Goal: Information Seeking & Learning: Learn about a topic

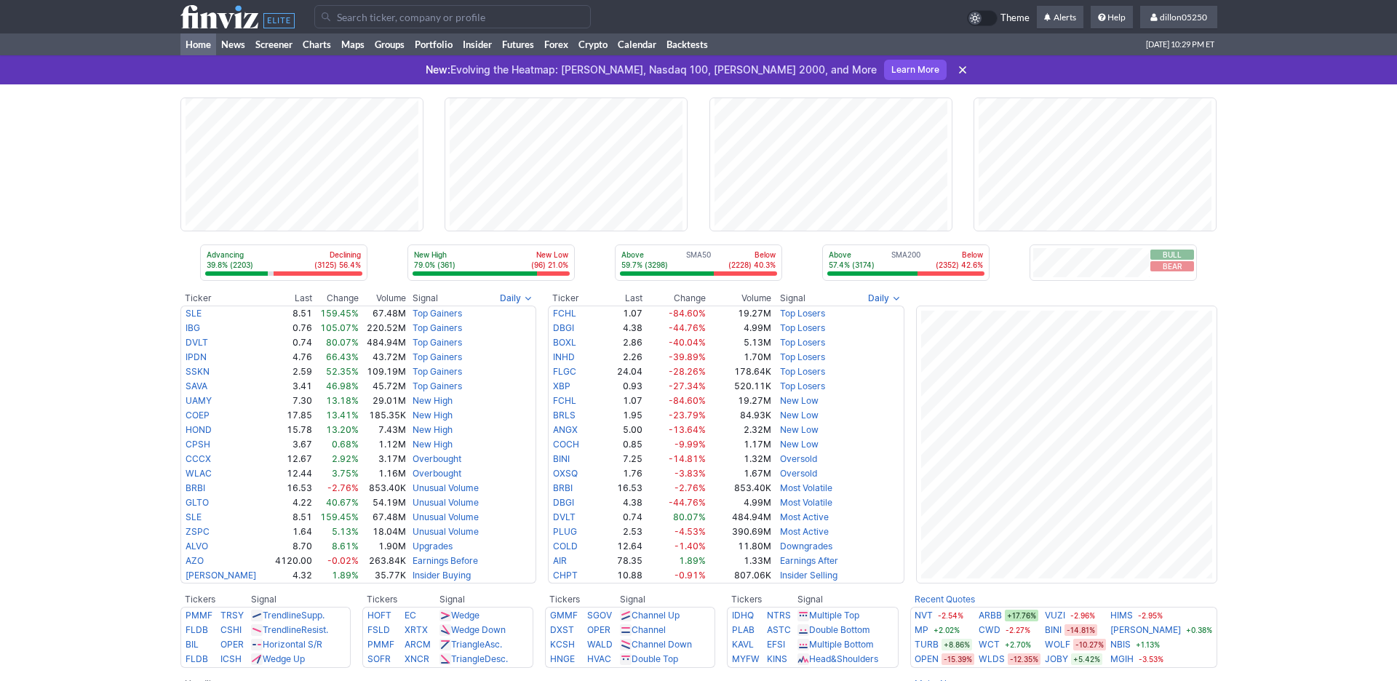
click at [353, 25] on input "Search" at bounding box center [452, 16] width 276 height 23
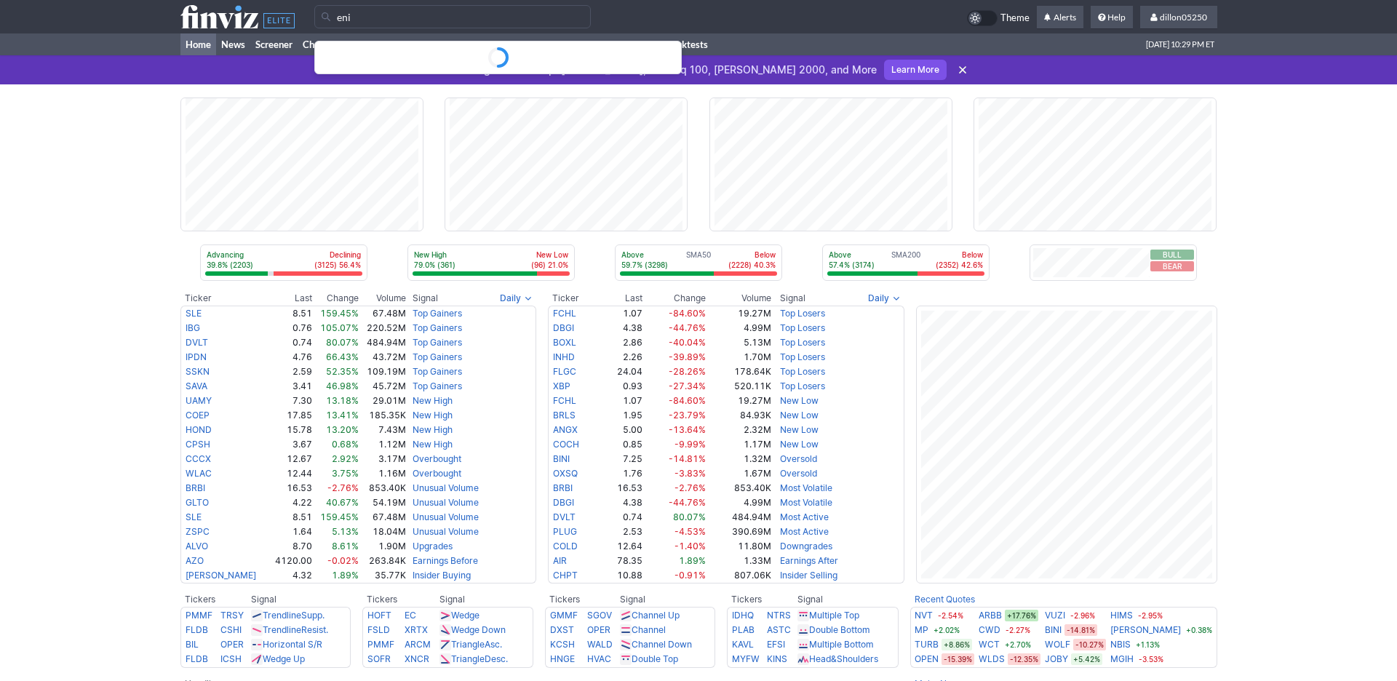
click at [390, 20] on input "eni" at bounding box center [452, 16] width 276 height 23
click at [492, 60] on circle "Search" at bounding box center [497, 57] width 20 height 20
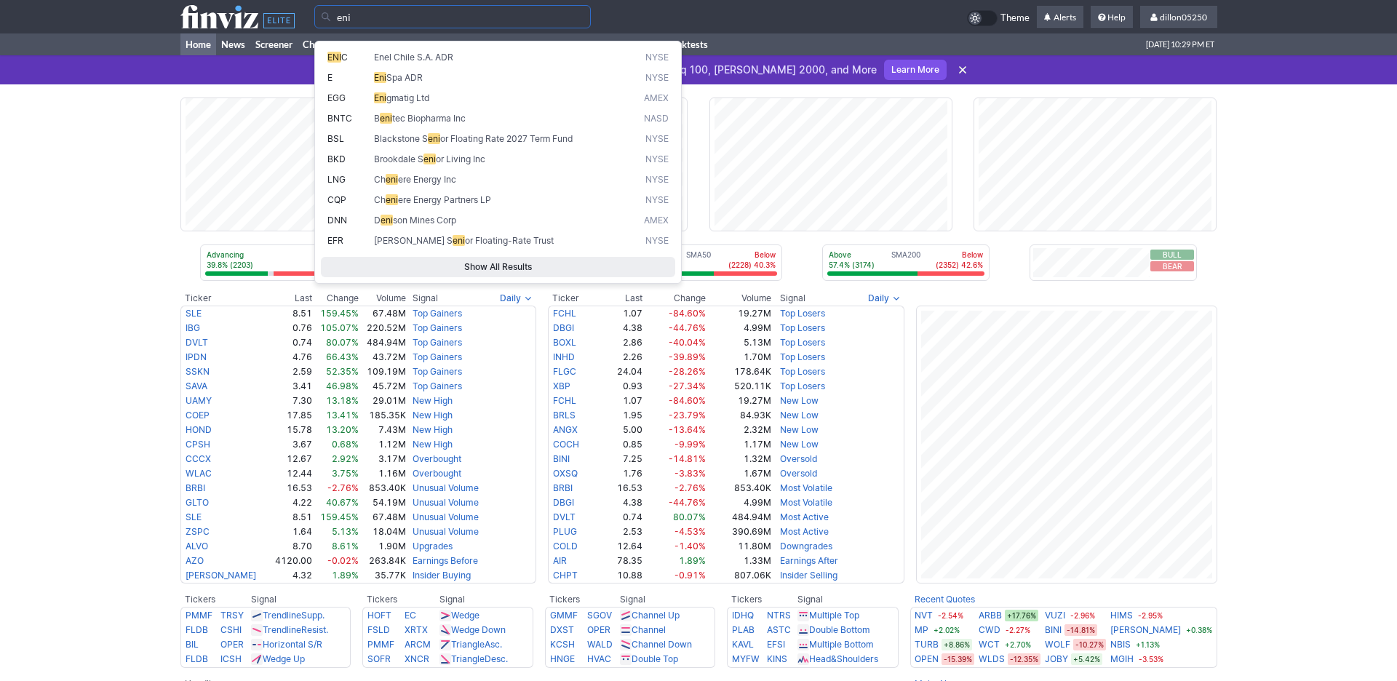
click at [371, 21] on input "eni" at bounding box center [452, 16] width 276 height 23
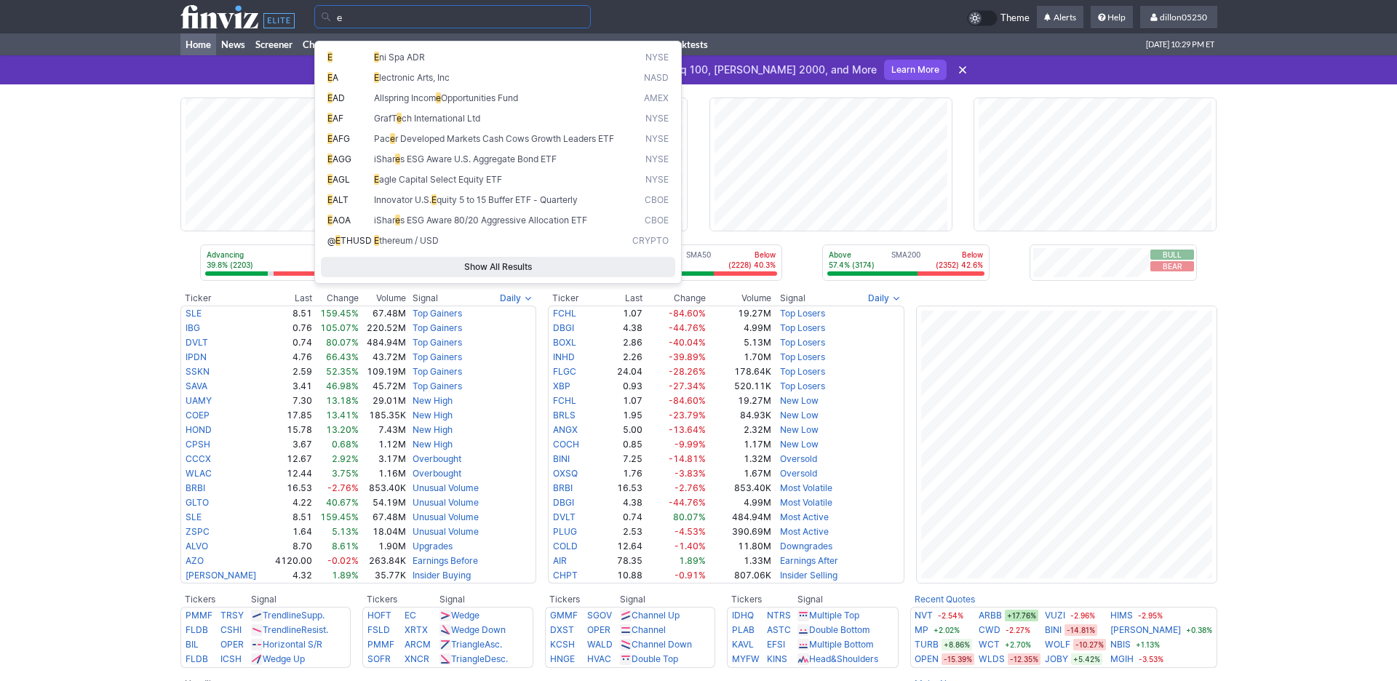
click at [379, 63] on span "E" at bounding box center [376, 57] width 5 height 11
type input "E"
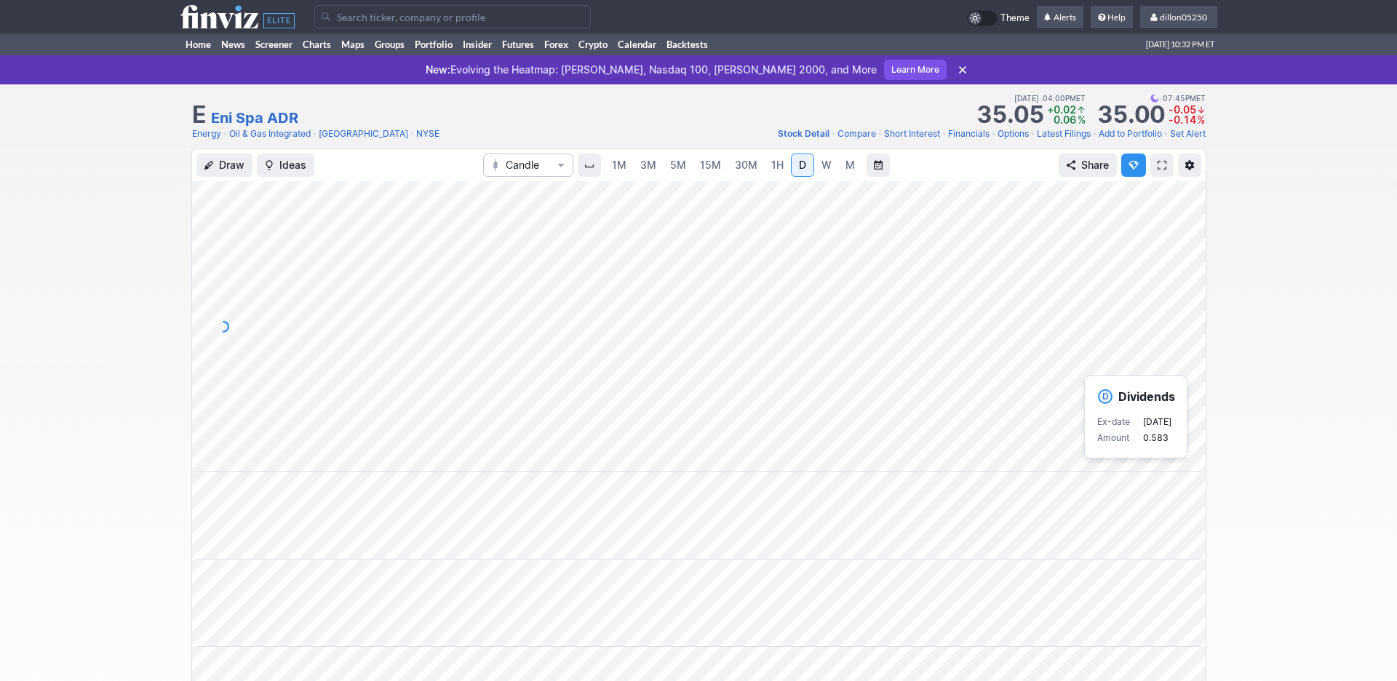
click at [1298, 344] on div "Draw Ideas Candle 1M 3M 5M 15M 30M 1H D W M Share" at bounding box center [698, 578] width 1397 height 860
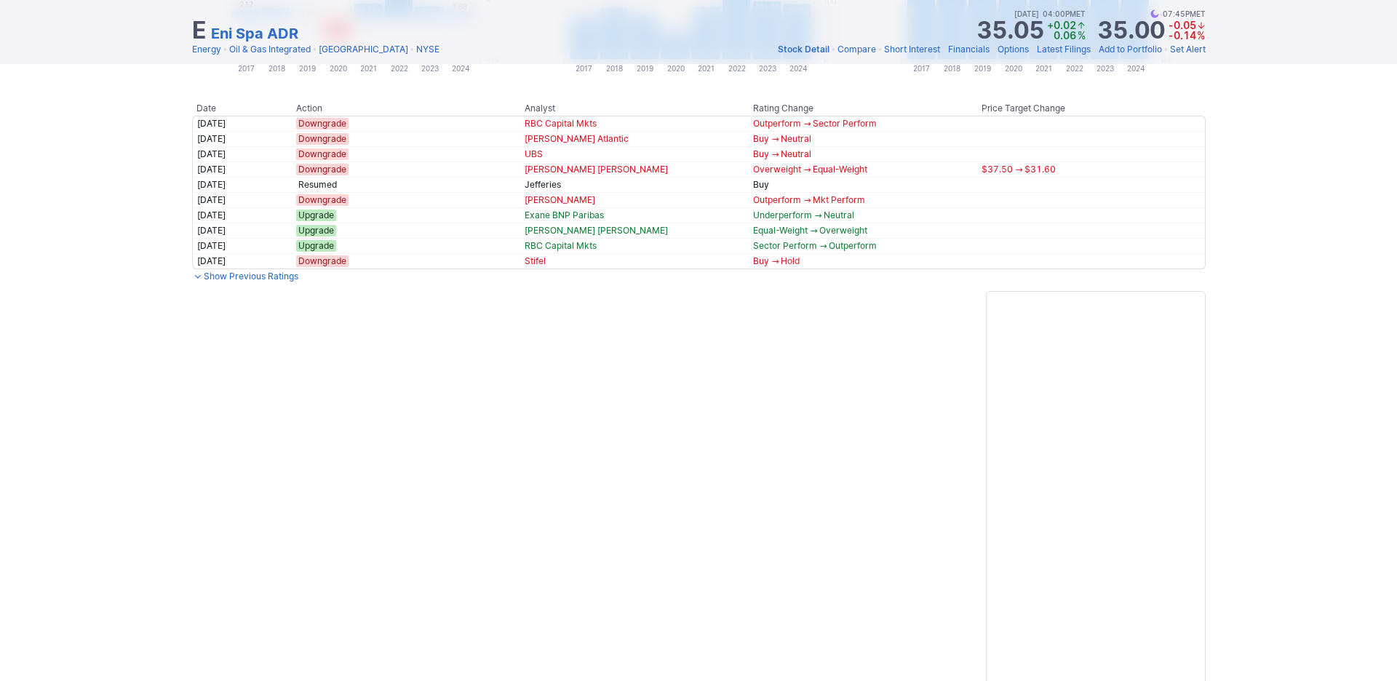
scroll to position [1538, 0]
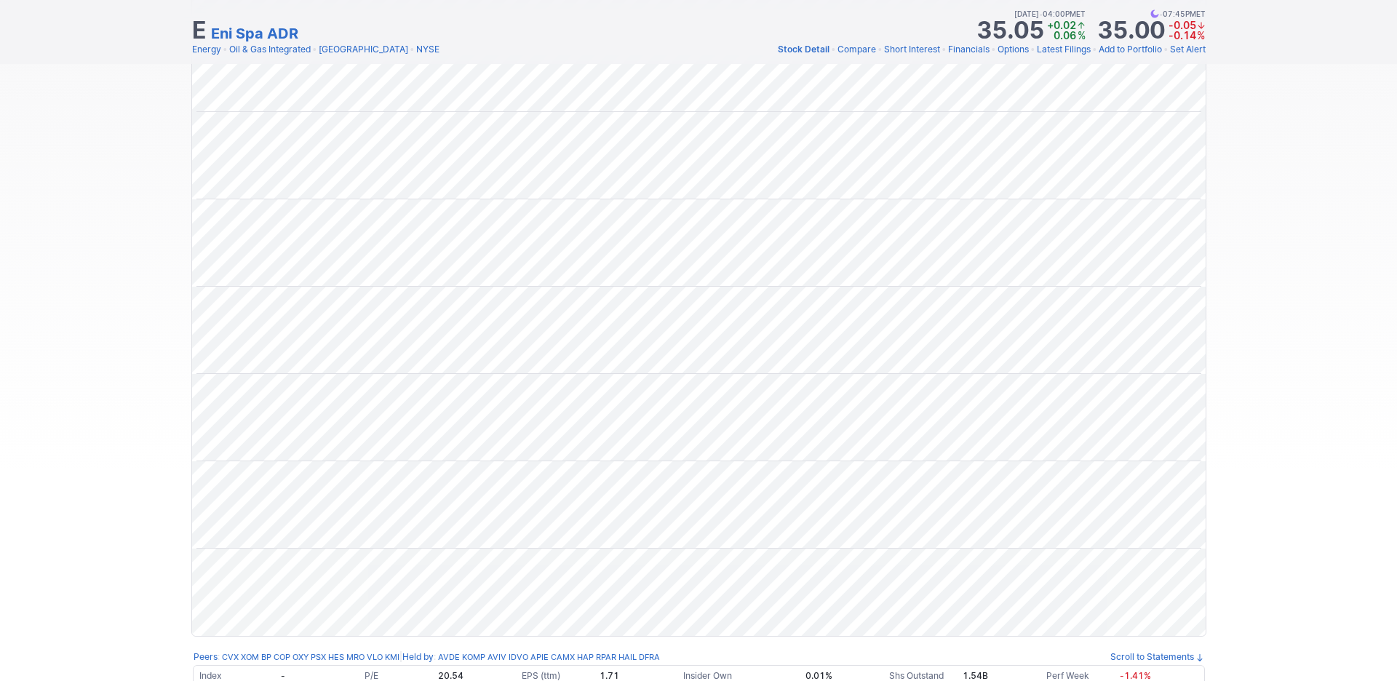
scroll to position [0, 0]
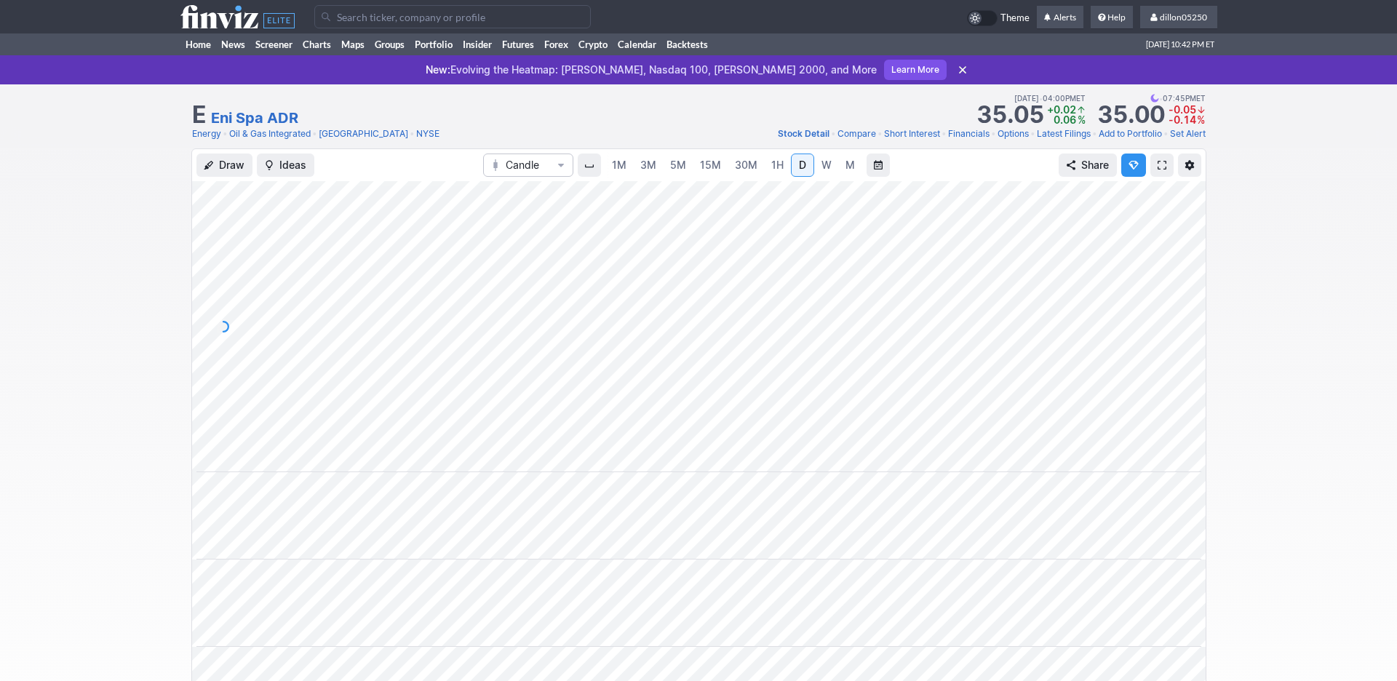
click at [1157, 171] on span at bounding box center [1161, 165] width 9 height 12
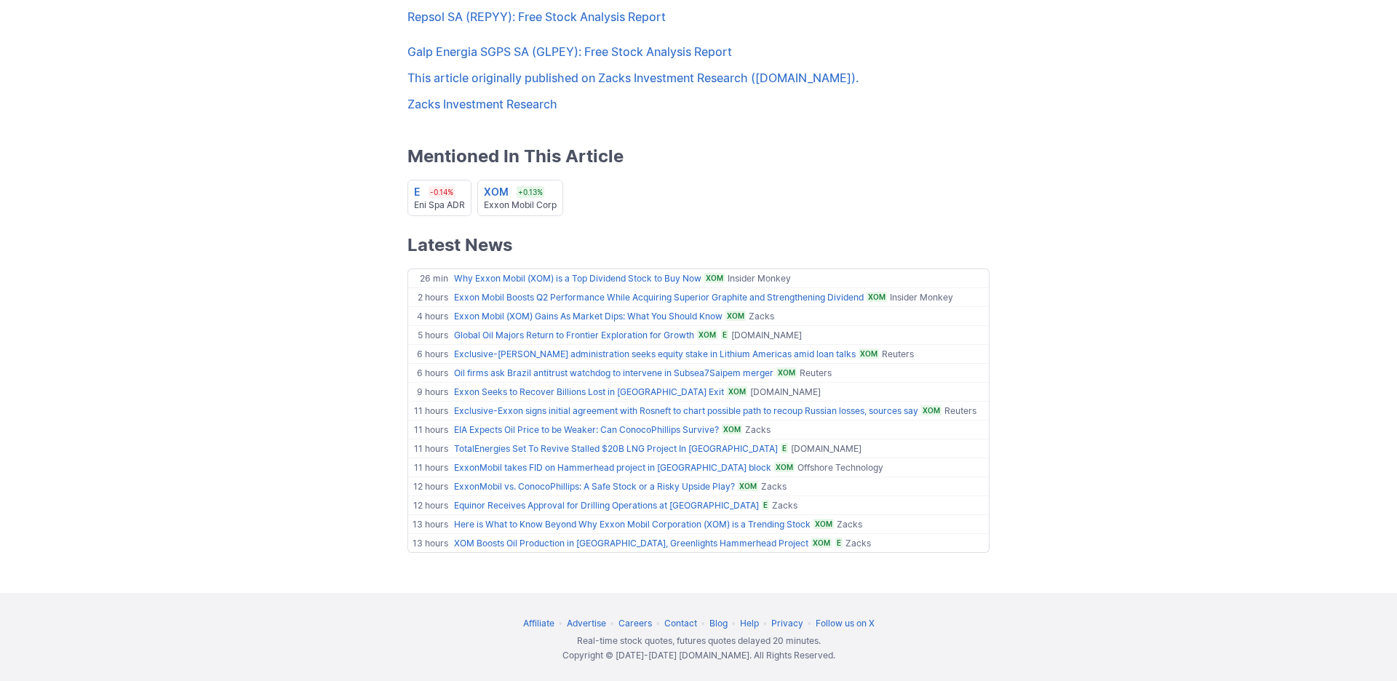
scroll to position [1440, 0]
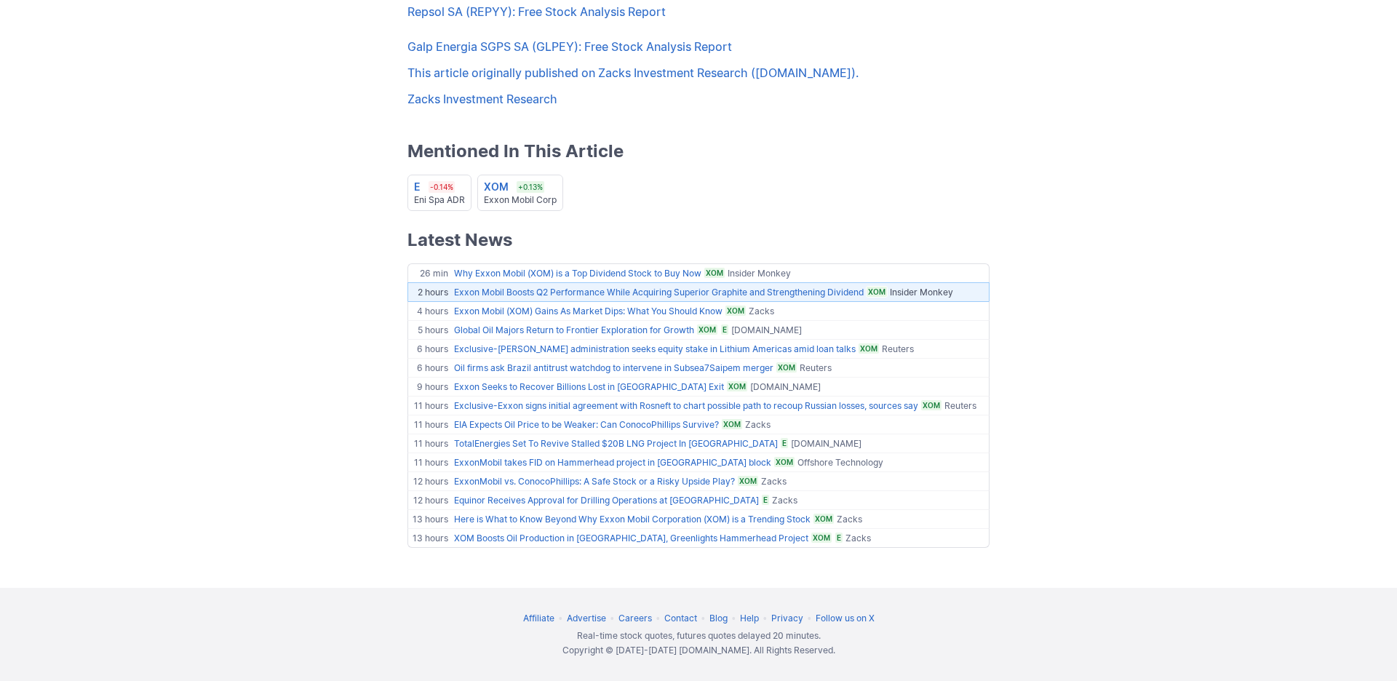
click at [735, 287] on link "Exxon Mobil Boosts Q2 Performance While Acquiring Superior Graphite and Strengt…" at bounding box center [659, 292] width 410 height 11
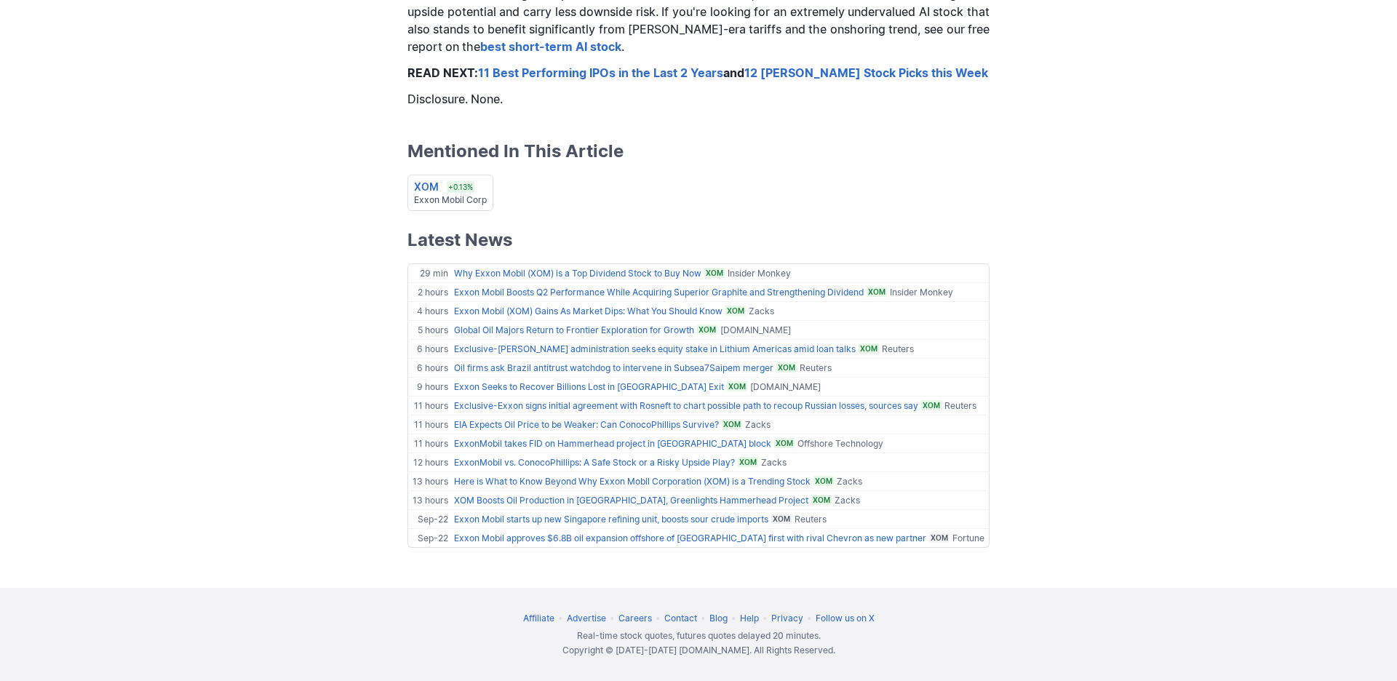
scroll to position [1602, 0]
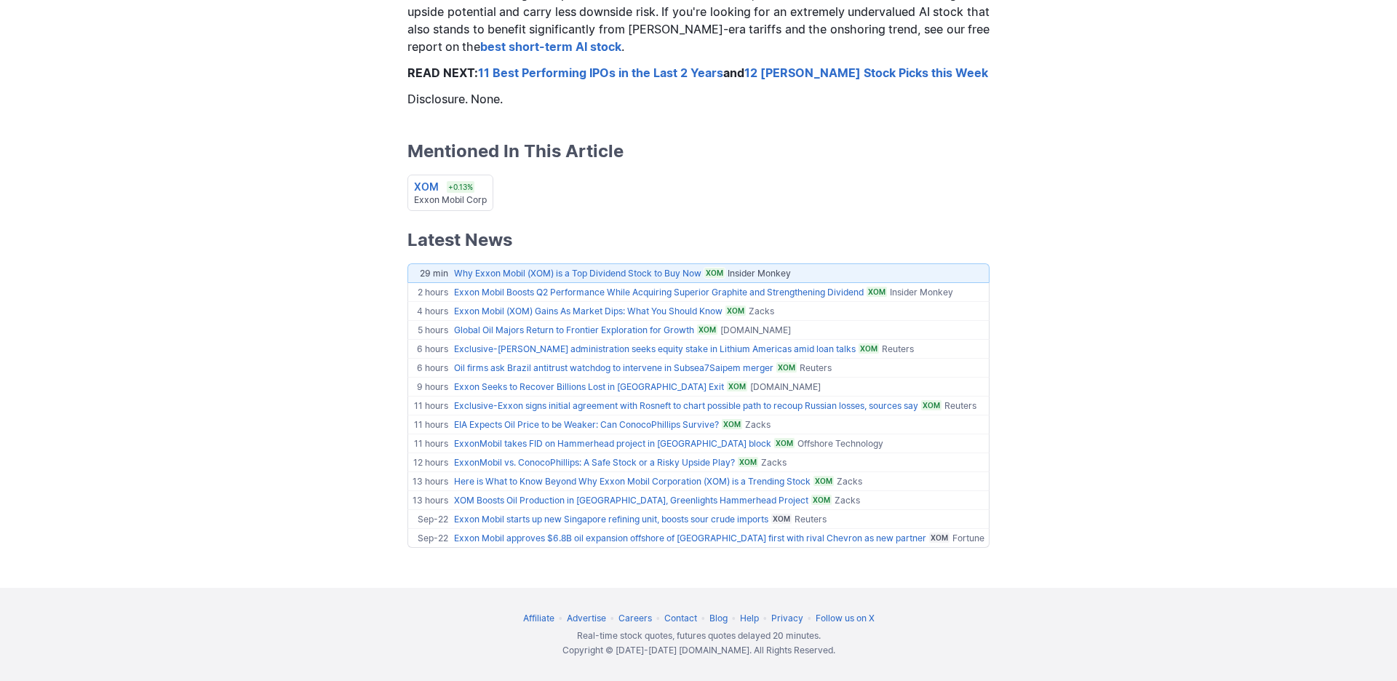
click at [521, 268] on link "Why Exxon Mobil (XOM) is a Top Dividend Stock to Buy Now" at bounding box center [577, 273] width 247 height 11
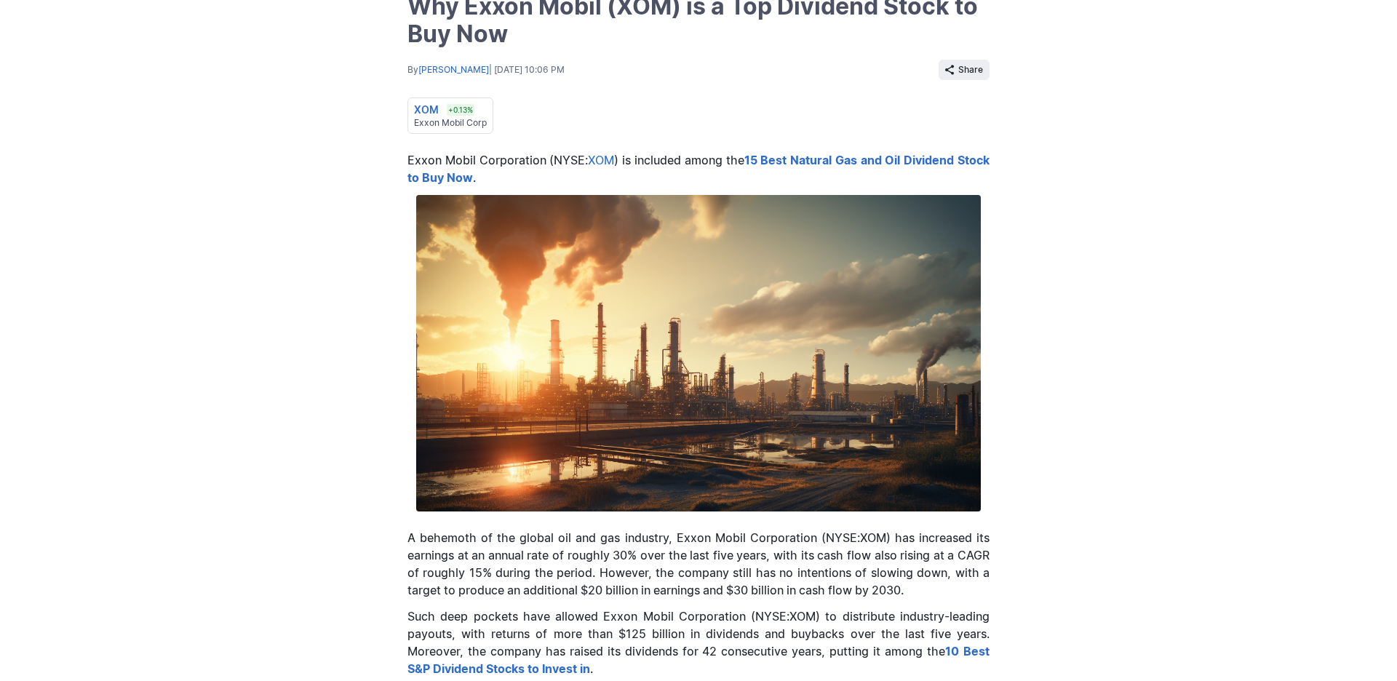
scroll to position [164, 0]
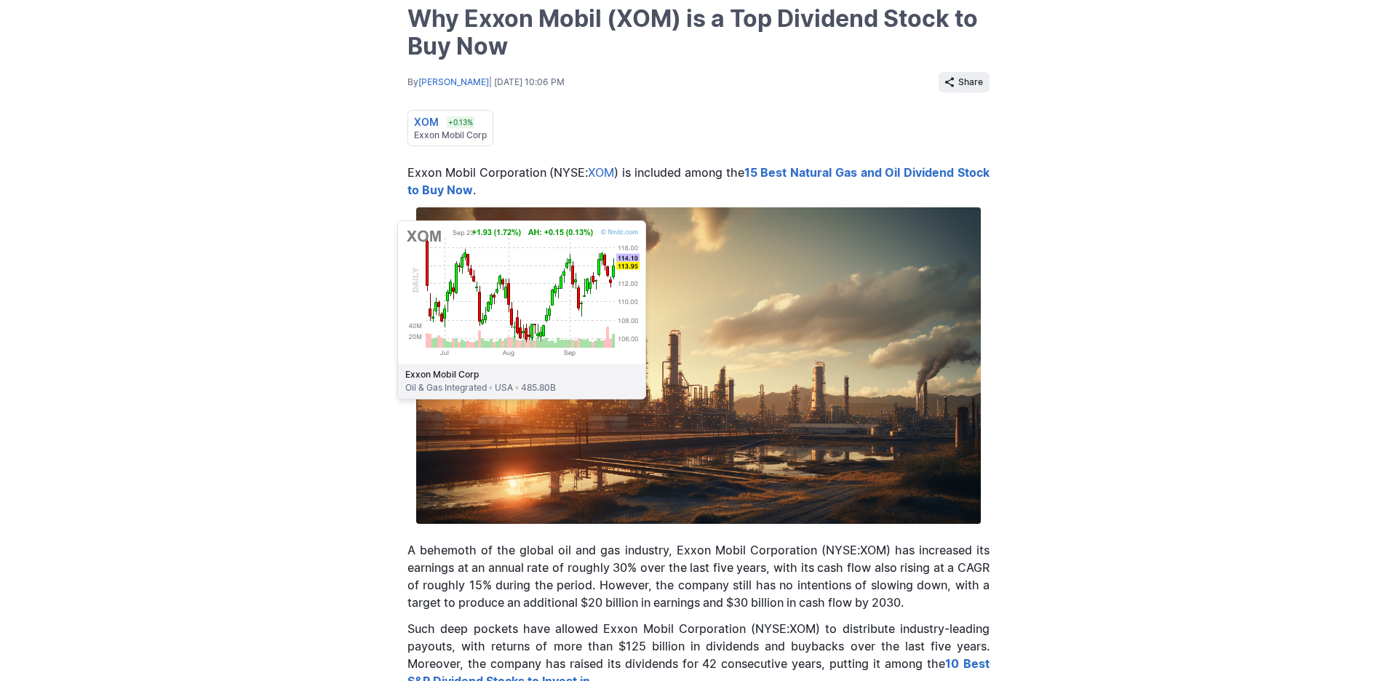
click at [414, 129] on div "XOM" at bounding box center [426, 122] width 25 height 15
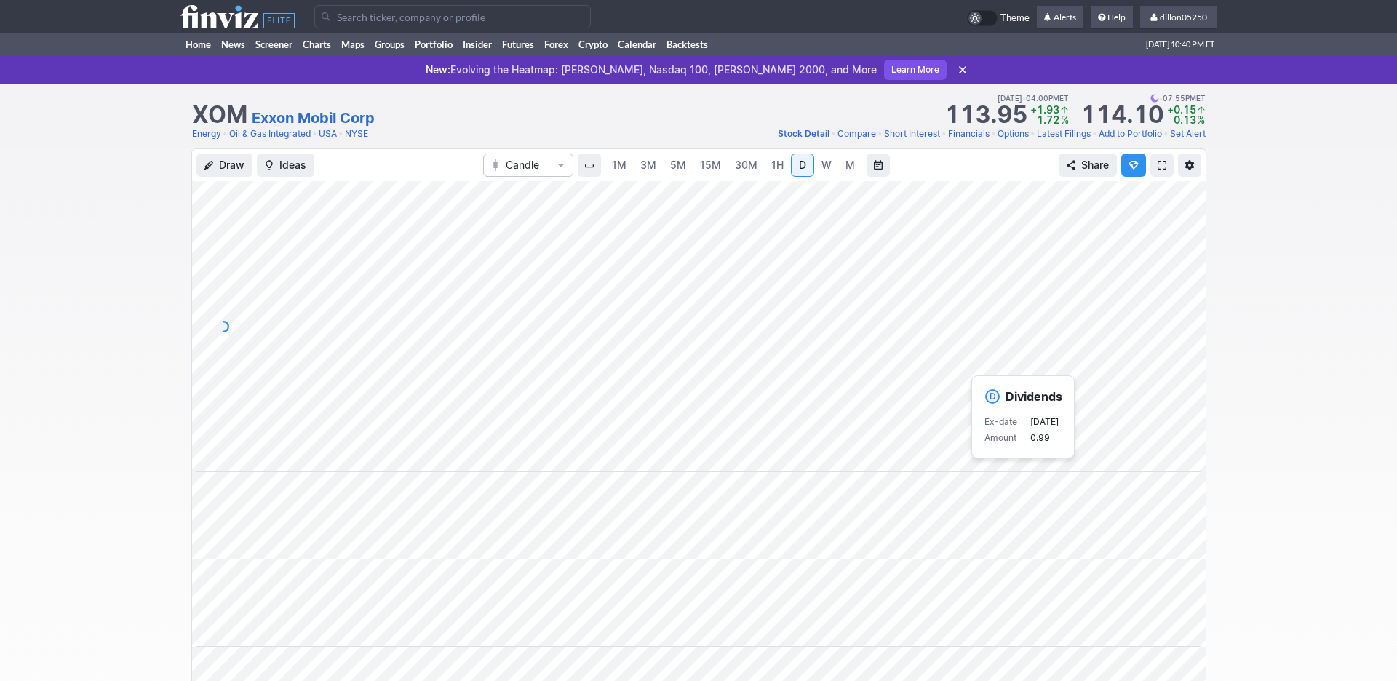
click at [850, 171] on span "M" at bounding box center [849, 165] width 9 height 12
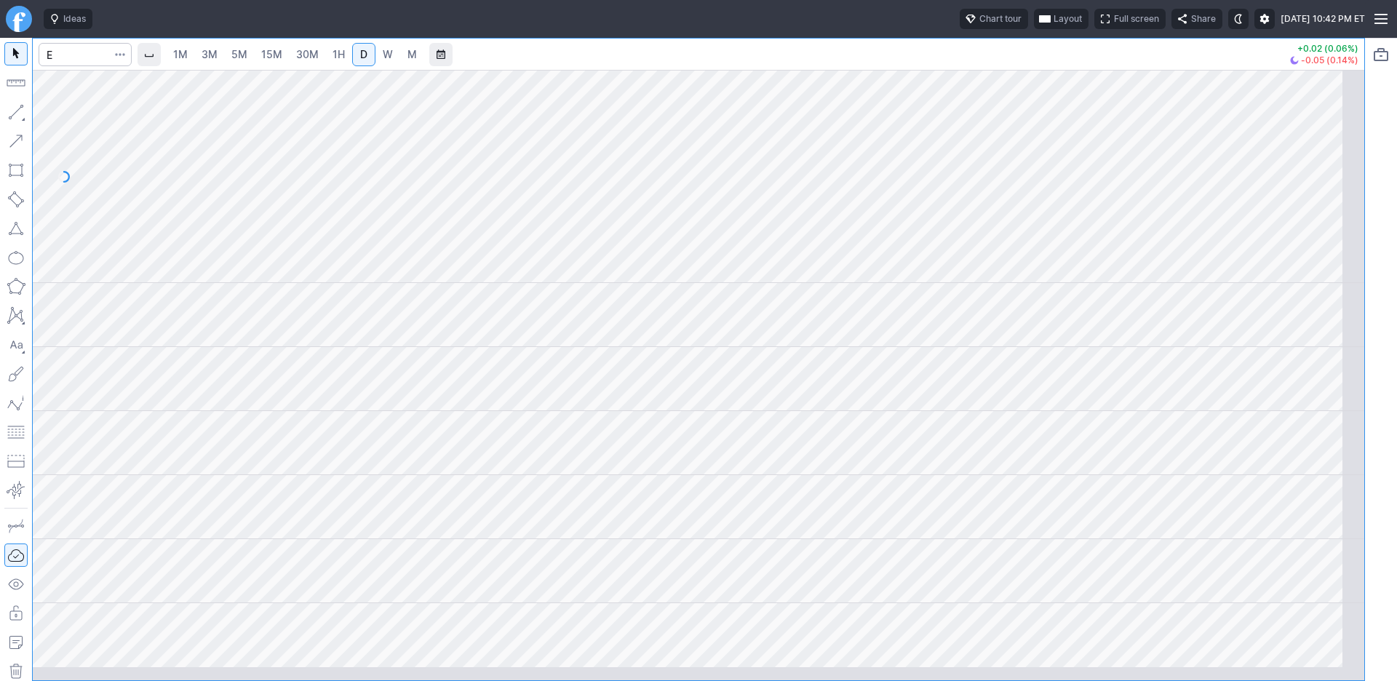
click at [1053, 23] on span "Layout" at bounding box center [1067, 19] width 28 height 15
click at [936, 66] on button "Layout" at bounding box center [926, 57] width 20 height 20
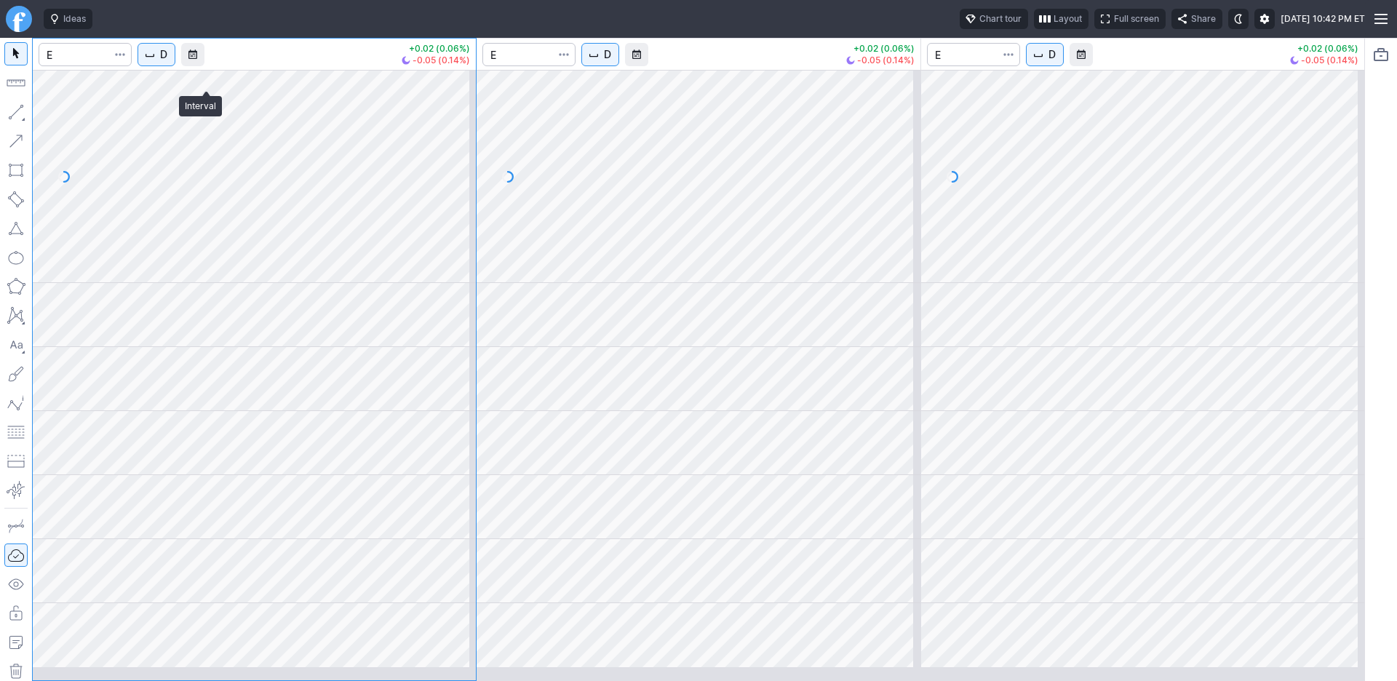
click at [167, 62] on span "D" at bounding box center [163, 54] width 7 height 15
click at [220, 113] on span "1 Minute" at bounding box center [217, 106] width 47 height 15
click at [611, 62] on span "D" at bounding box center [607, 54] width 7 height 15
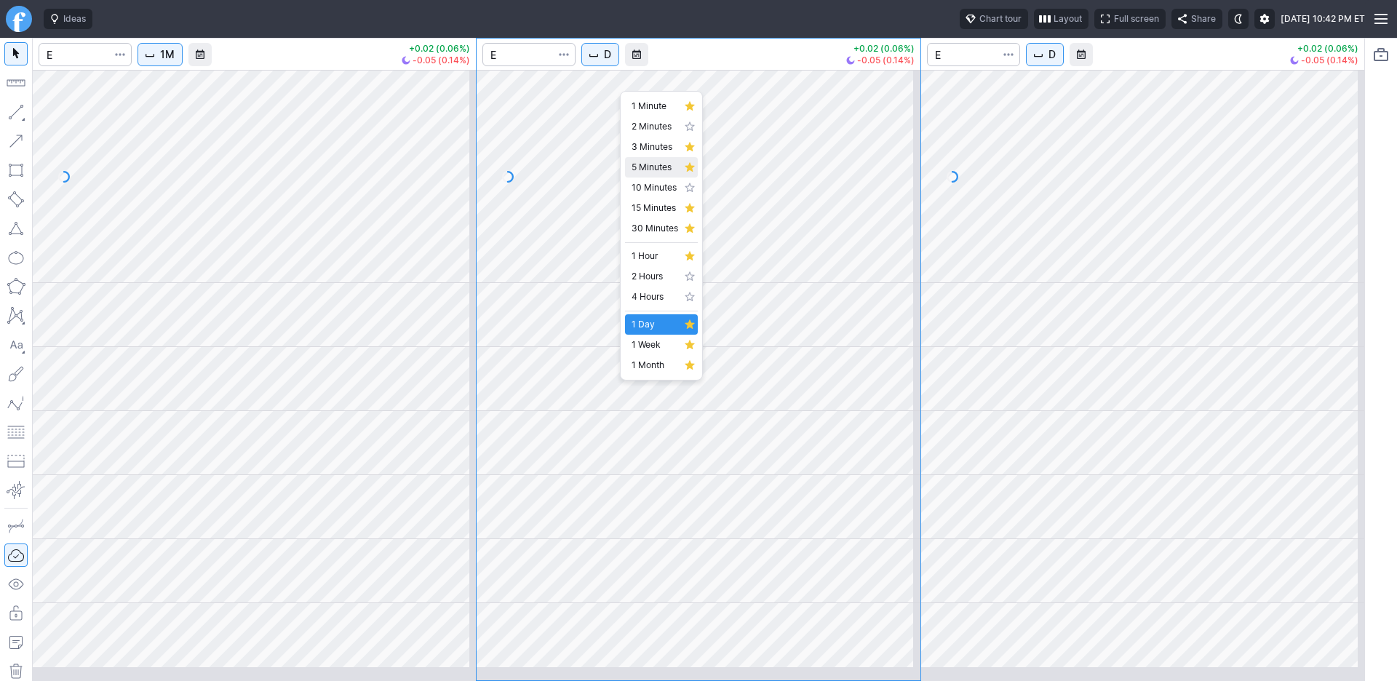
click at [651, 175] on span "5 Minutes" at bounding box center [654, 167] width 47 height 15
